Goal: Information Seeking & Learning: Learn about a topic

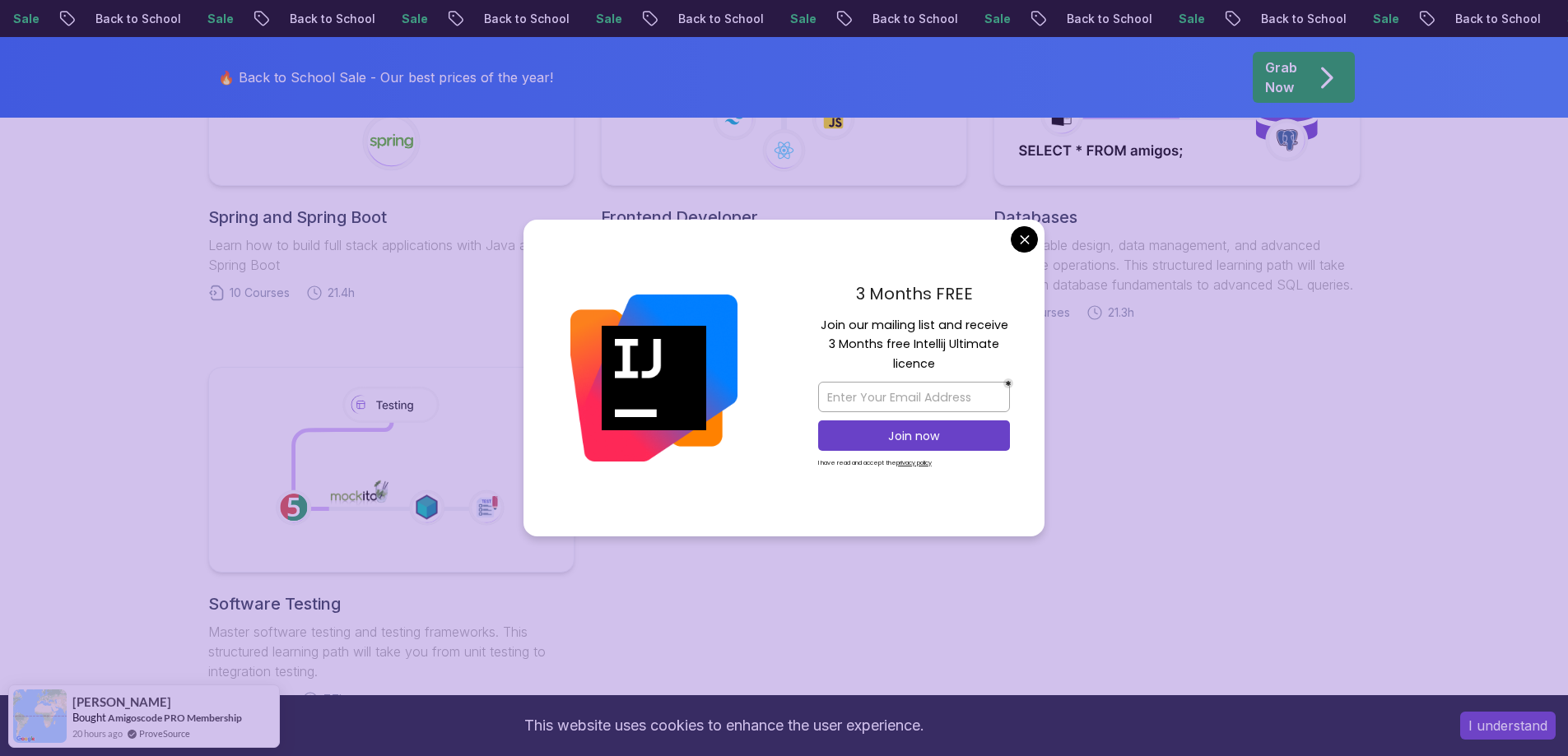
scroll to position [1152, 0]
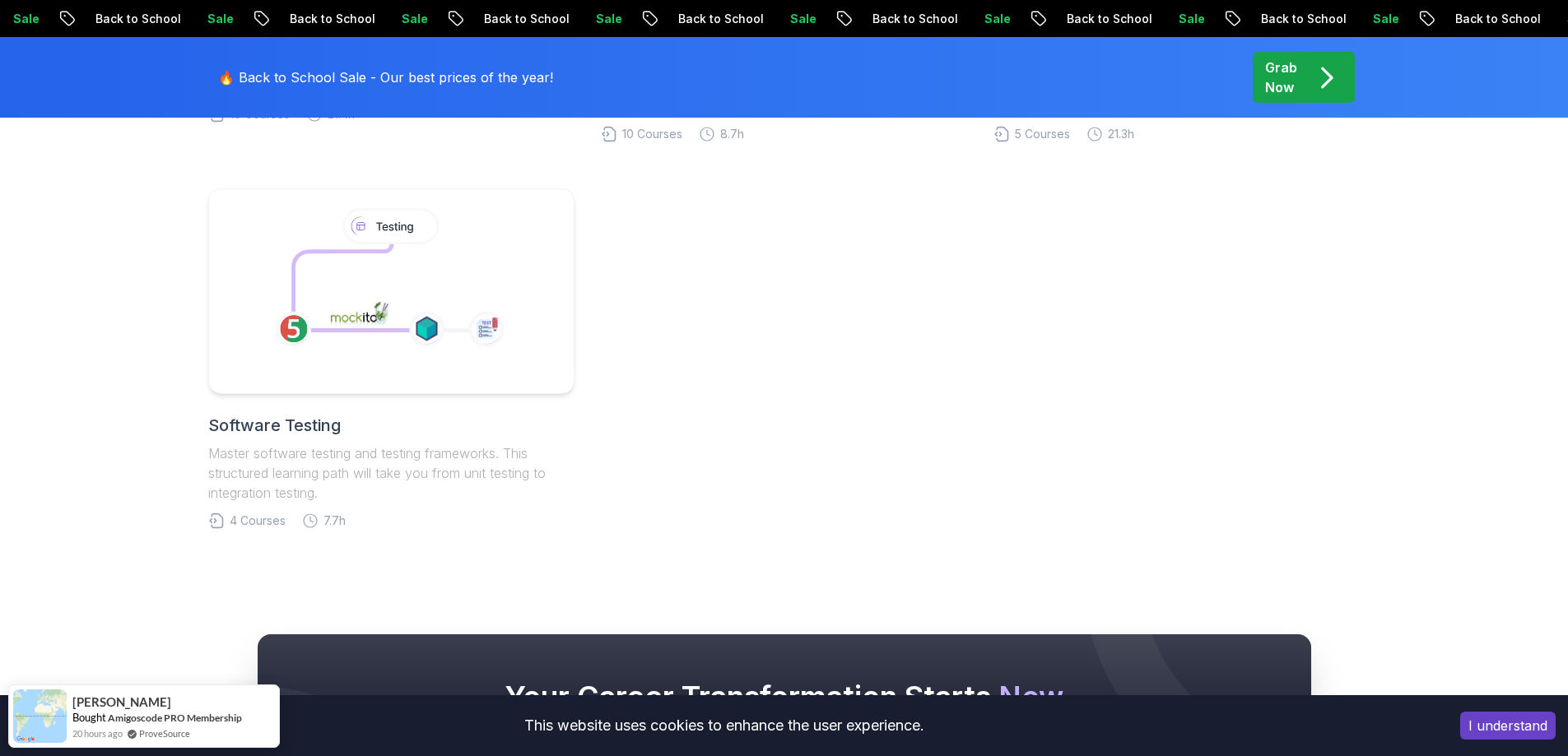
click at [1023, 246] on body "Sale Back to School Sale Back to School Sale Back to School Sale Back to School…" at bounding box center [784, 129] width 1568 height 2561
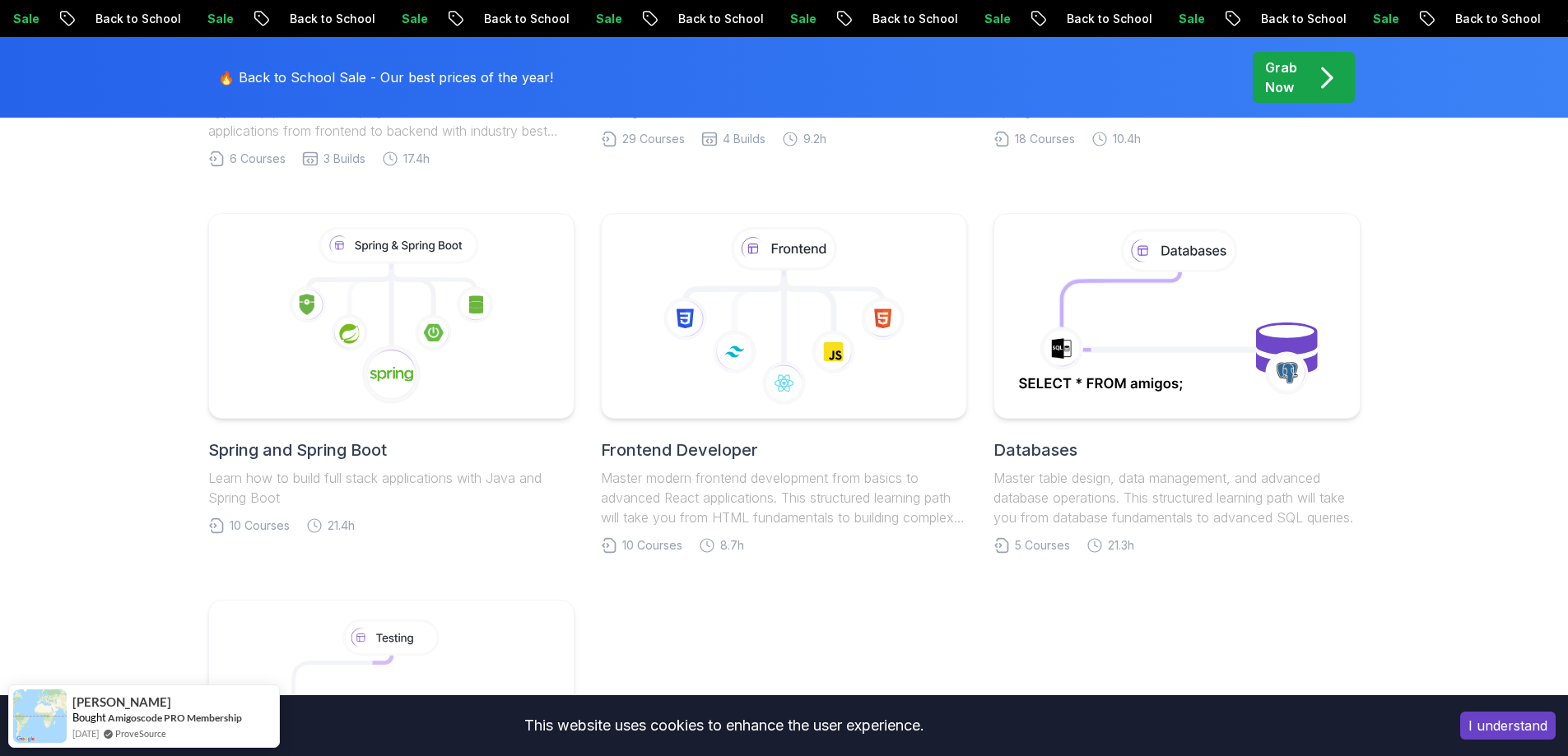
scroll to position [823, 0]
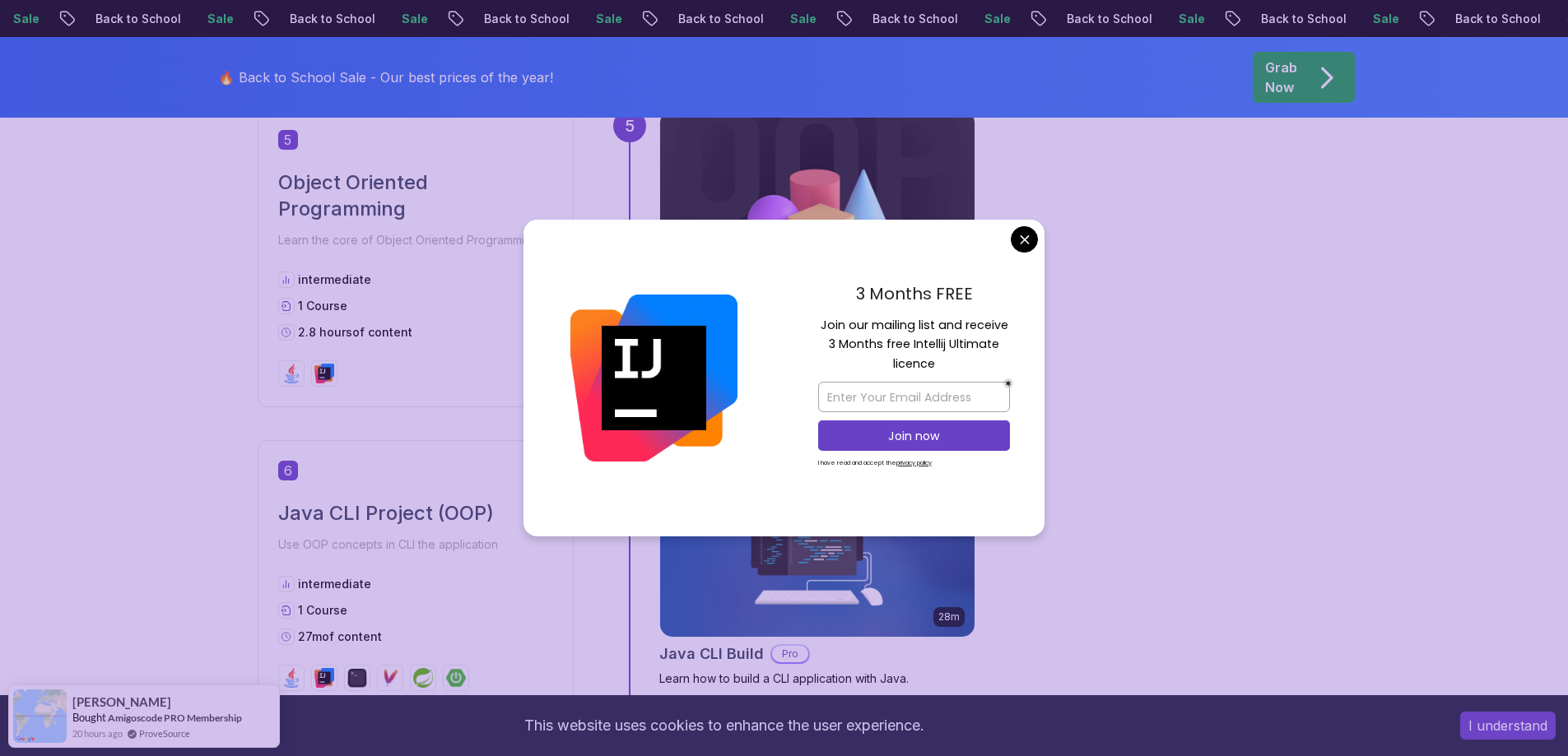
scroll to position [2138, 0]
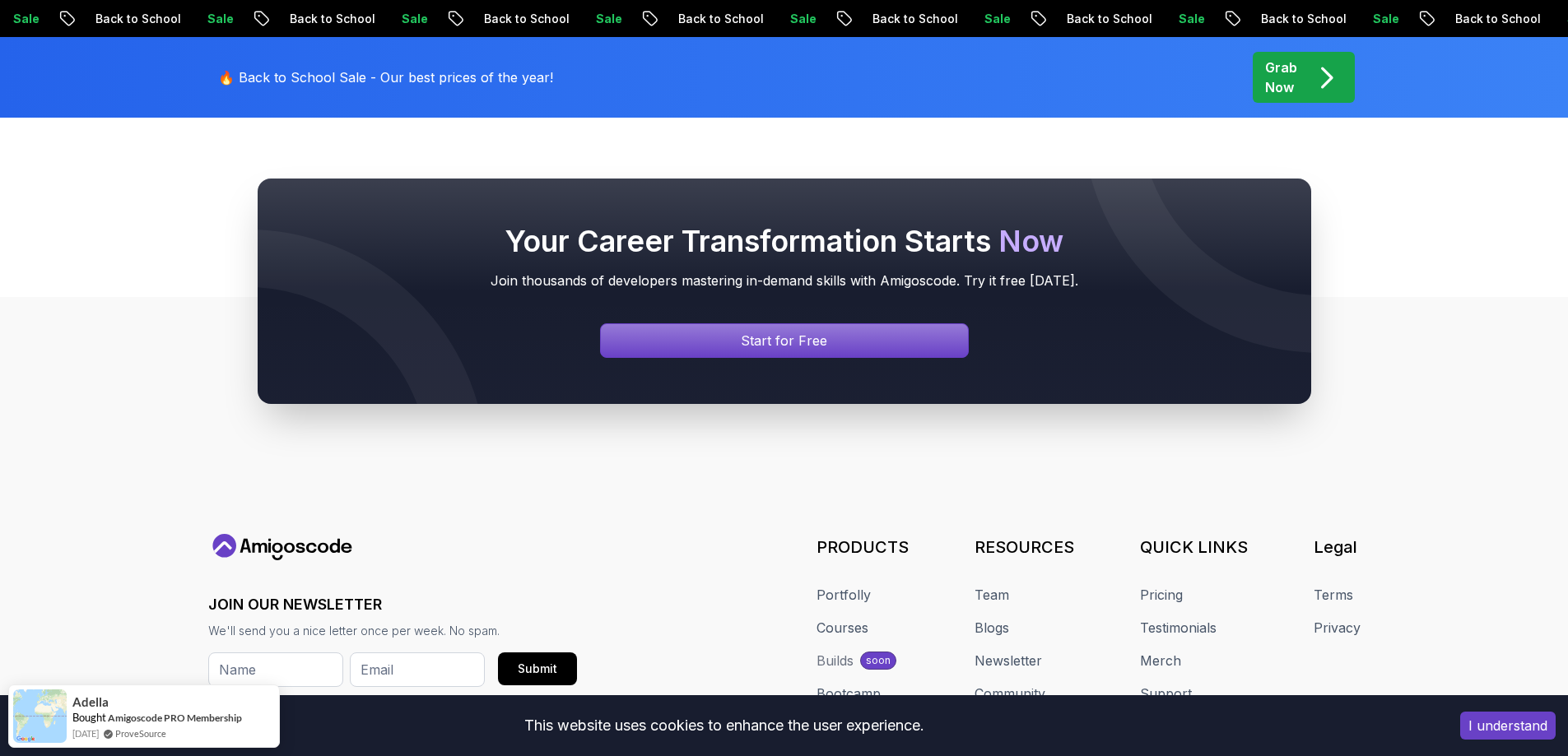
scroll to position [6814, 0]
